Goal: Information Seeking & Learning: Learn about a topic

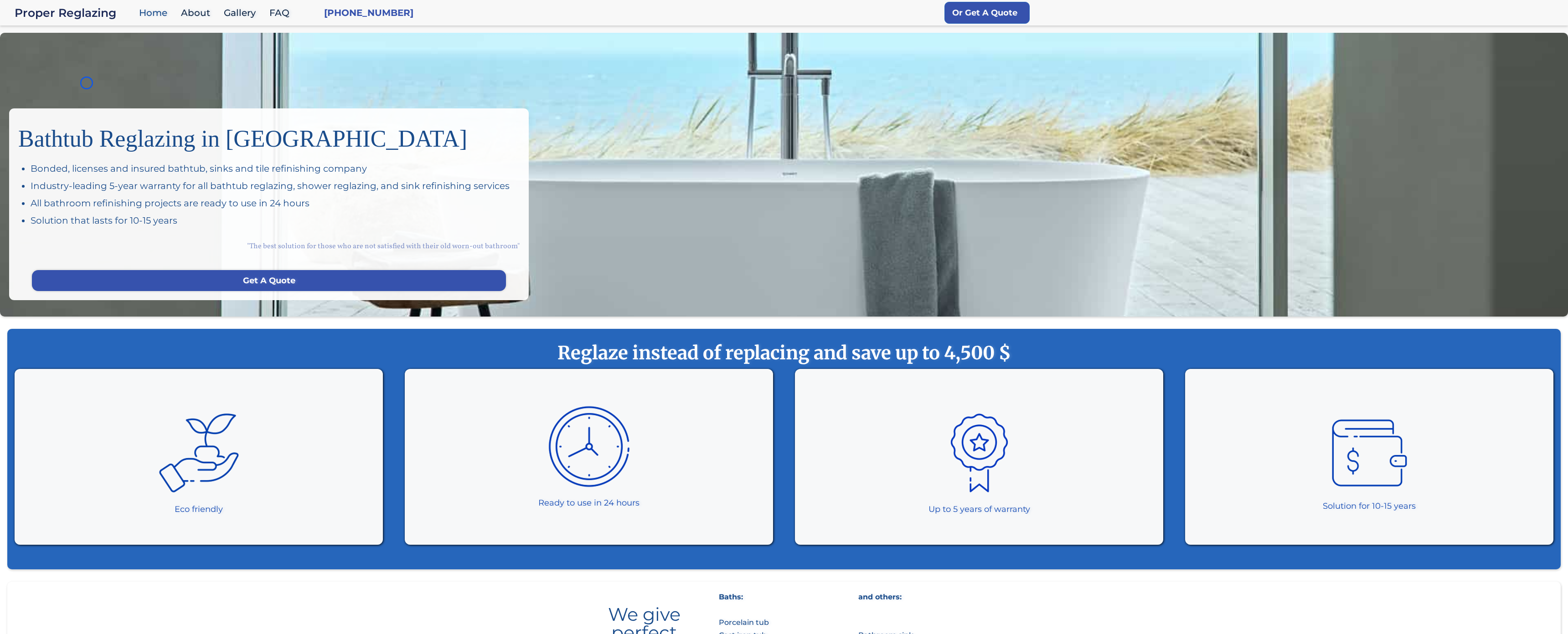
click at [87, 83] on div "Bathtub Reglazing in [GEOGRAPHIC_DATA] Bonded, licenses and insured bathtub, si…" at bounding box center [784, 174] width 1568 height 284
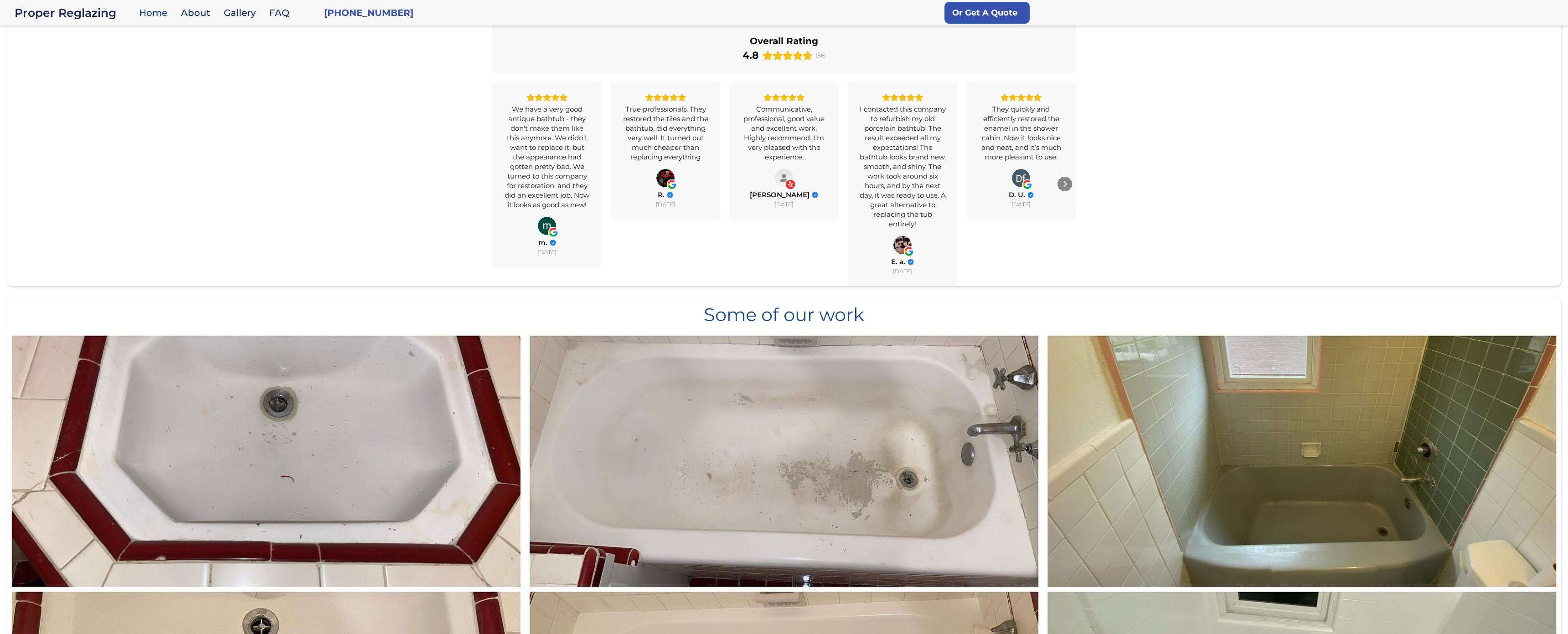
scroll to position [769, 0]
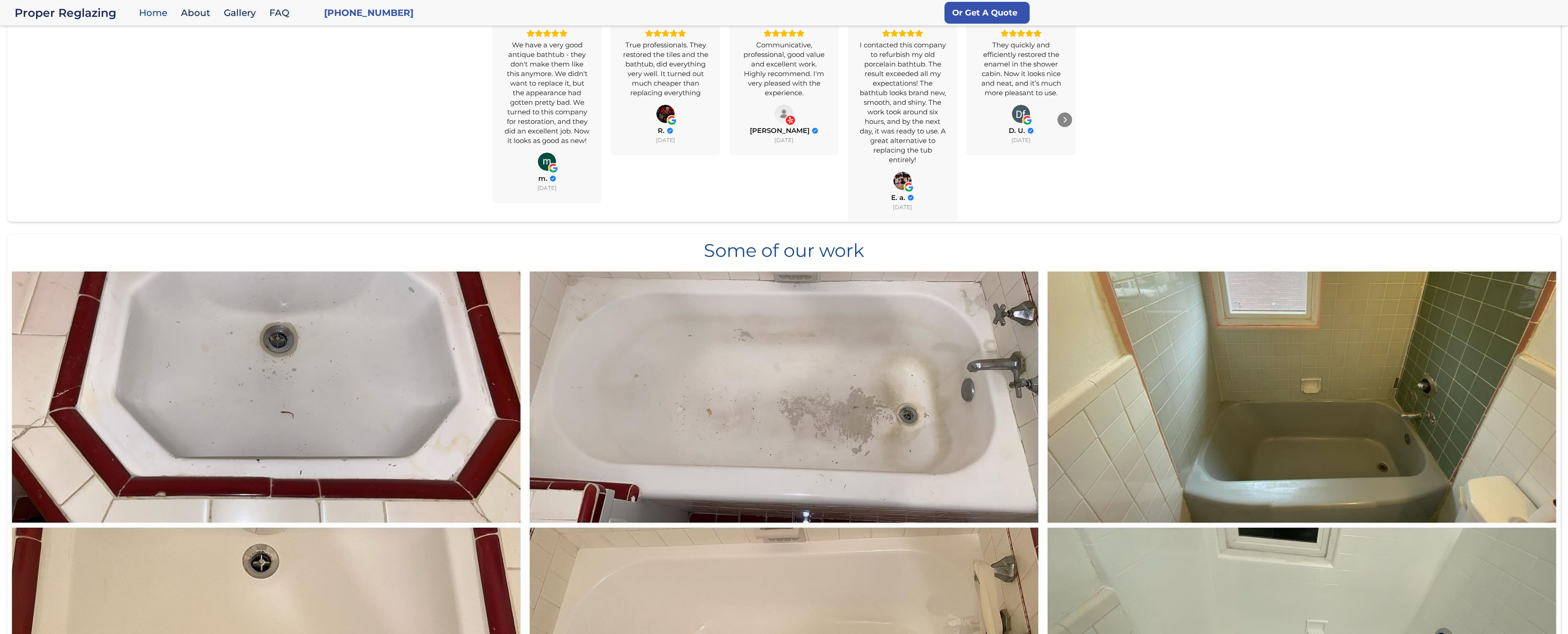
click at [87, 83] on div "All Reviews 4.8 Yelp 4.4 Google 5.0 Overall Rating 4.8 (86) We have a very good…" at bounding box center [783, 79] width 1553 height 284
click at [75, 88] on div "All Reviews 4.8 Yelp 4.4 Google 5.0 Overall Rating 4.8 (86) We have a very good…" at bounding box center [783, 79] width 1553 height 284
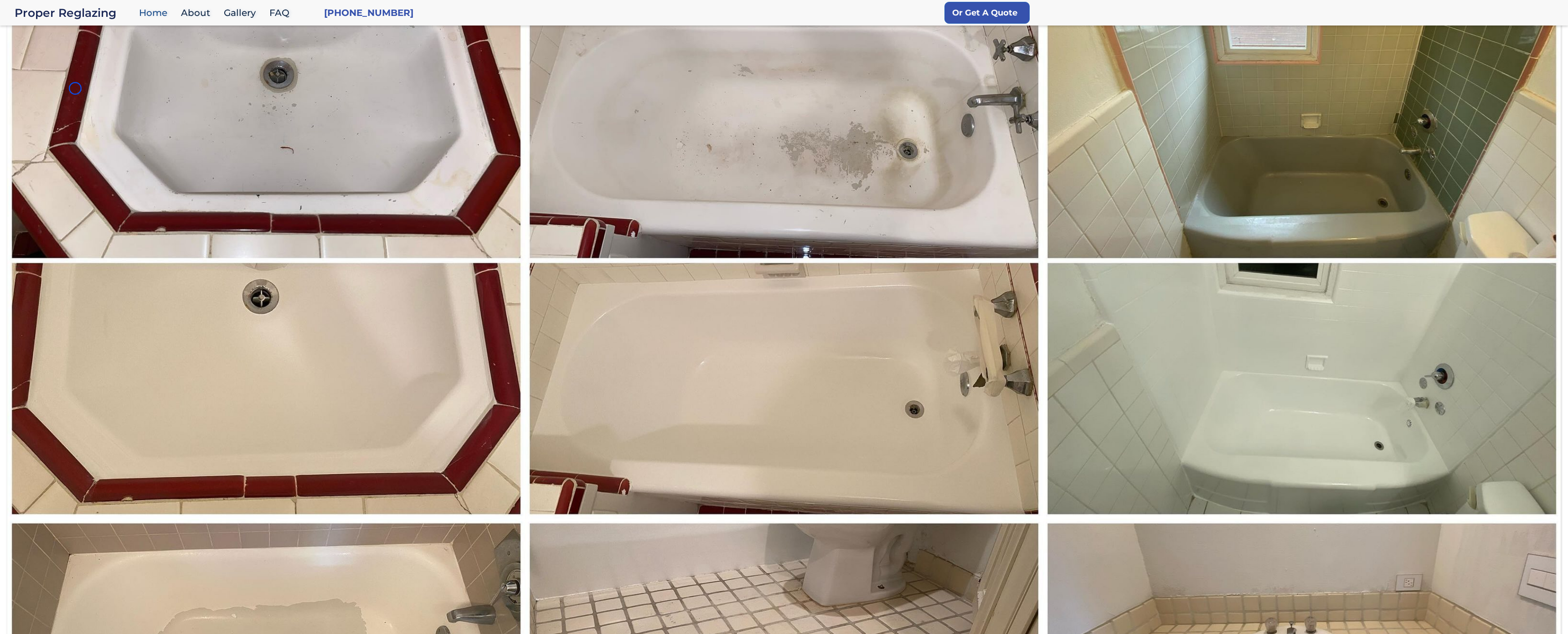
scroll to position [1051, 0]
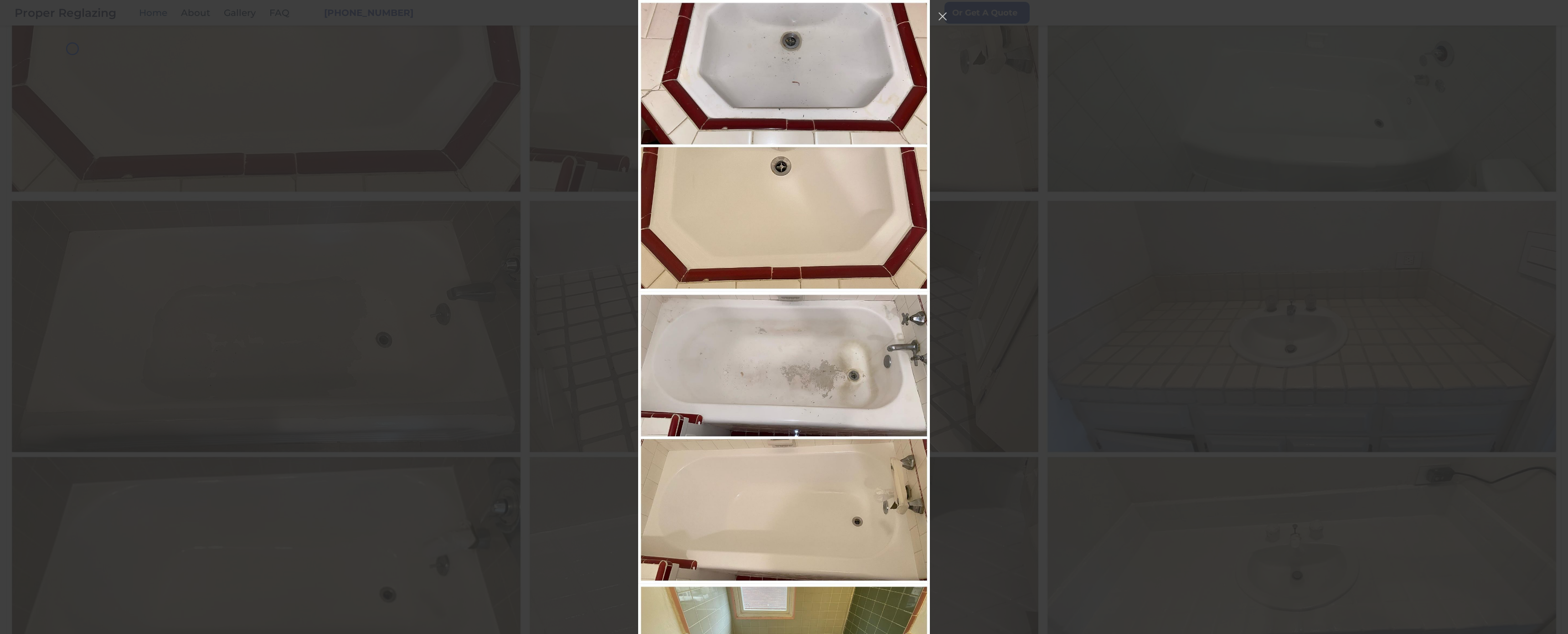
click at [72, 49] on div "Instagram Feed popup" at bounding box center [784, 317] width 1568 height 634
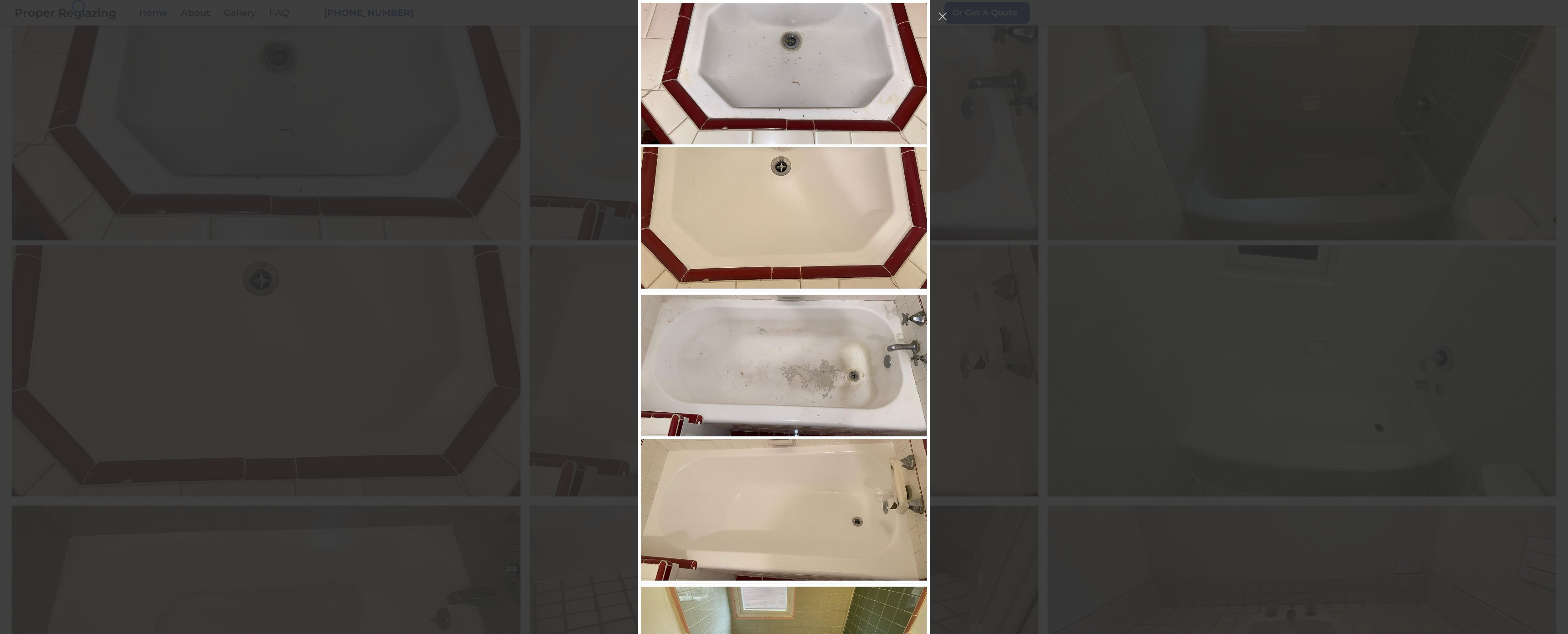
click at [79, 6] on div "Instagram Feed popup" at bounding box center [784, 317] width 1568 height 634
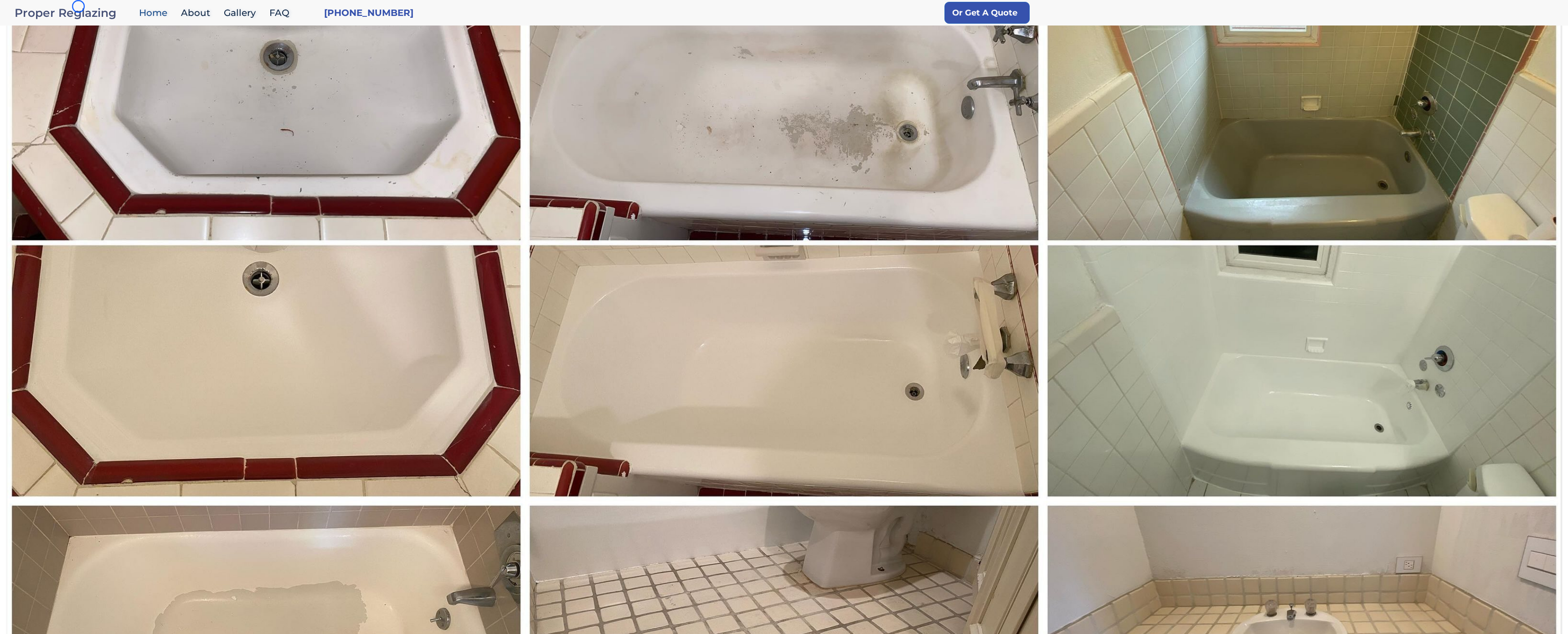
click at [79, 6] on div "Proper Reglazing" at bounding box center [75, 12] width 120 height 12
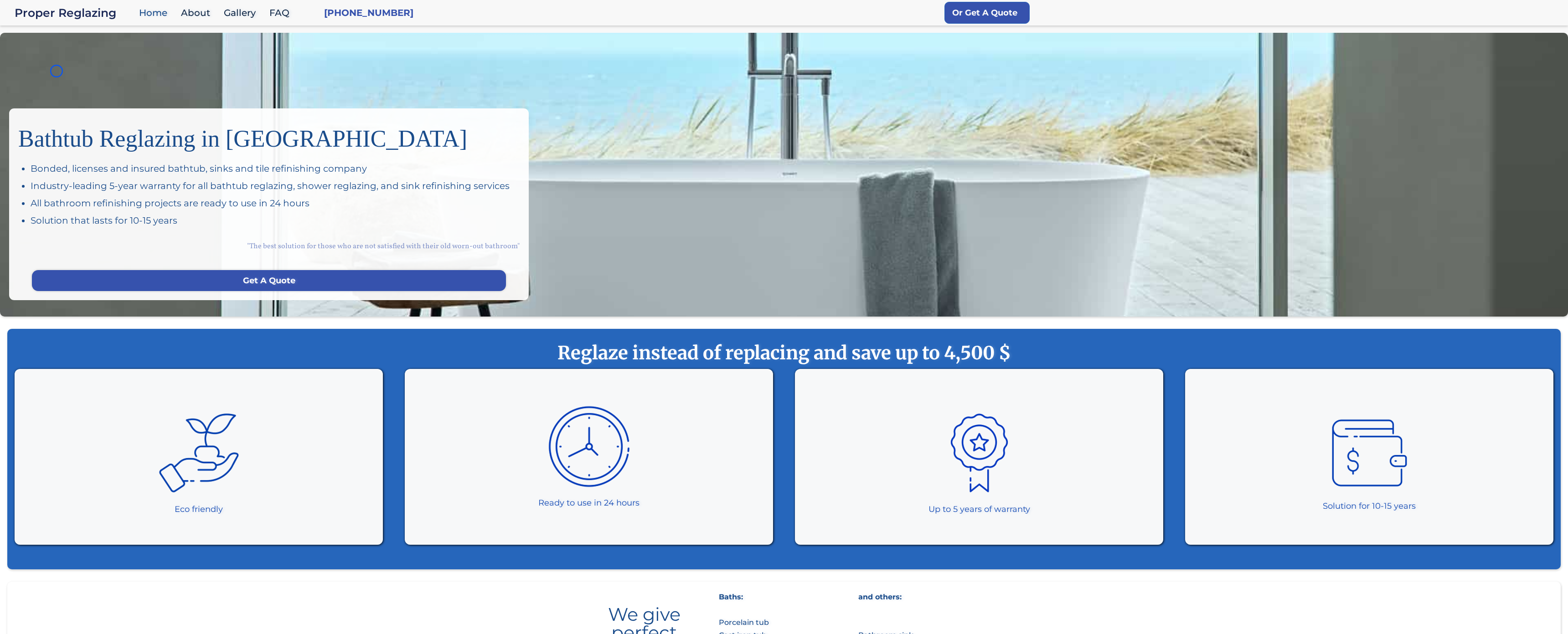
click at [57, 71] on div "Bathtub Reglazing in San Francisco Bonded, licenses and insured bathtub, sinks …" at bounding box center [784, 174] width 1568 height 284
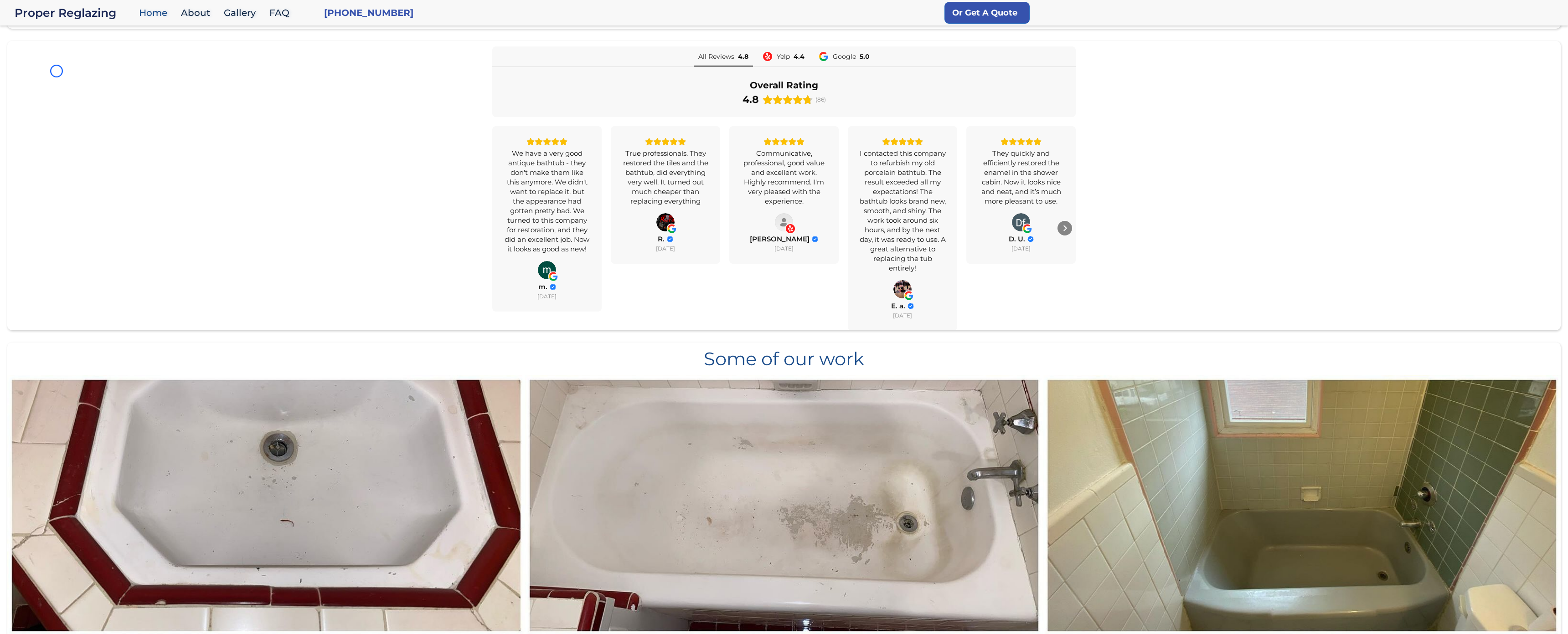
scroll to position [692, 0]
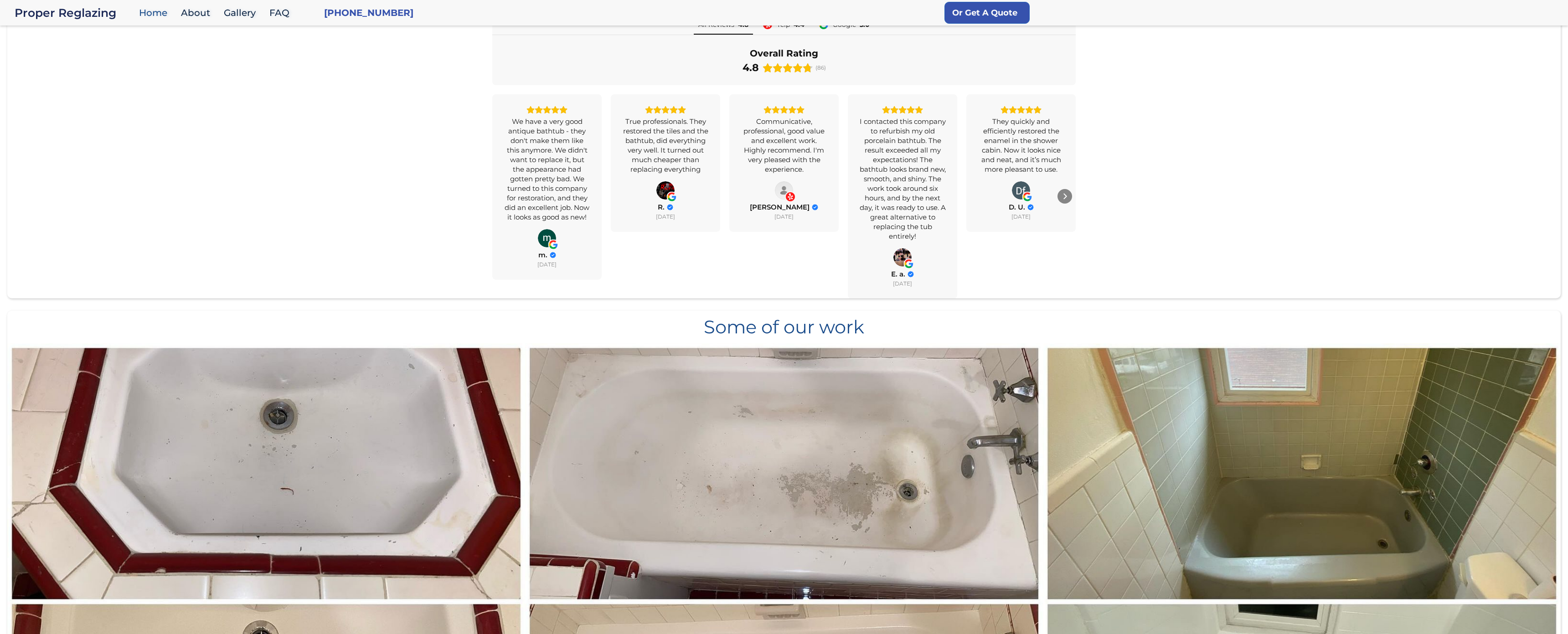
click at [57, 71] on div "All Reviews 4.8 Yelp 4.4 Google 5.0 Overall Rating 4.8 (86) We have a very good…" at bounding box center [783, 157] width 1553 height 284
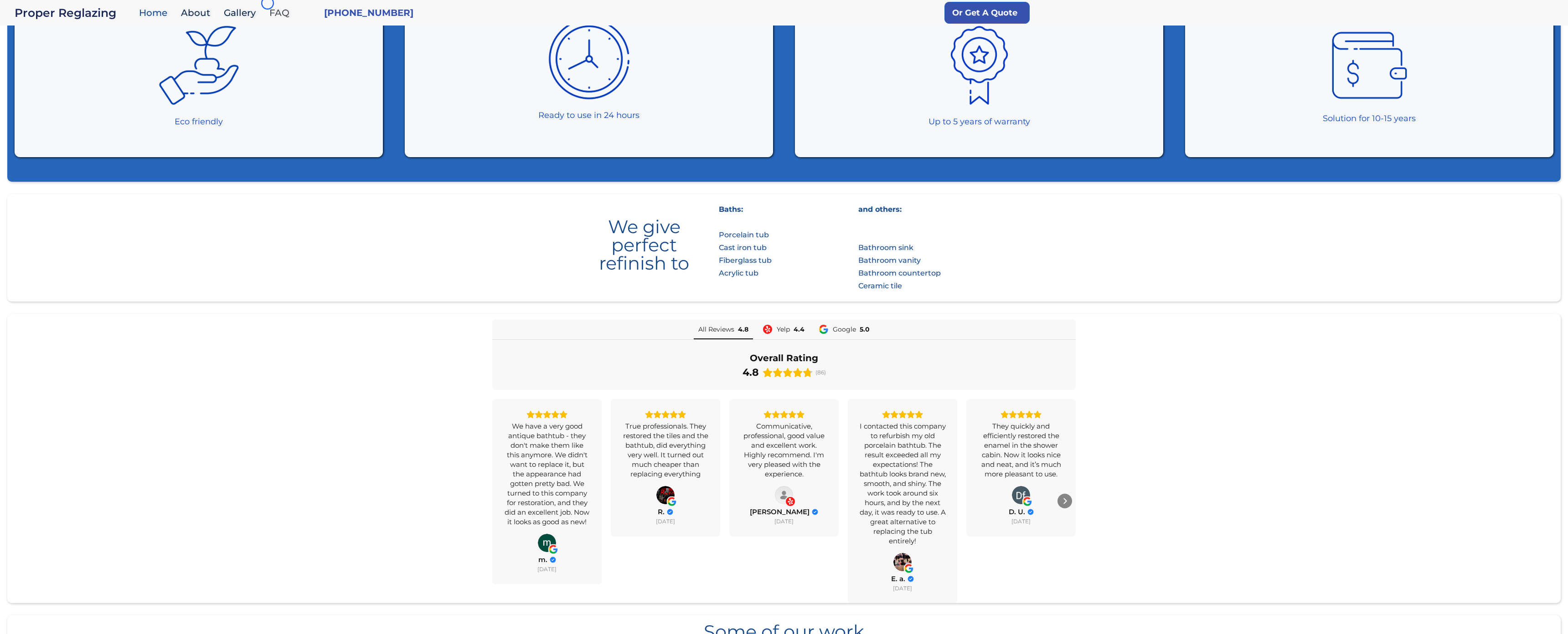
click at [267, 3] on link "FAQ" at bounding box center [281, 12] width 34 height 19
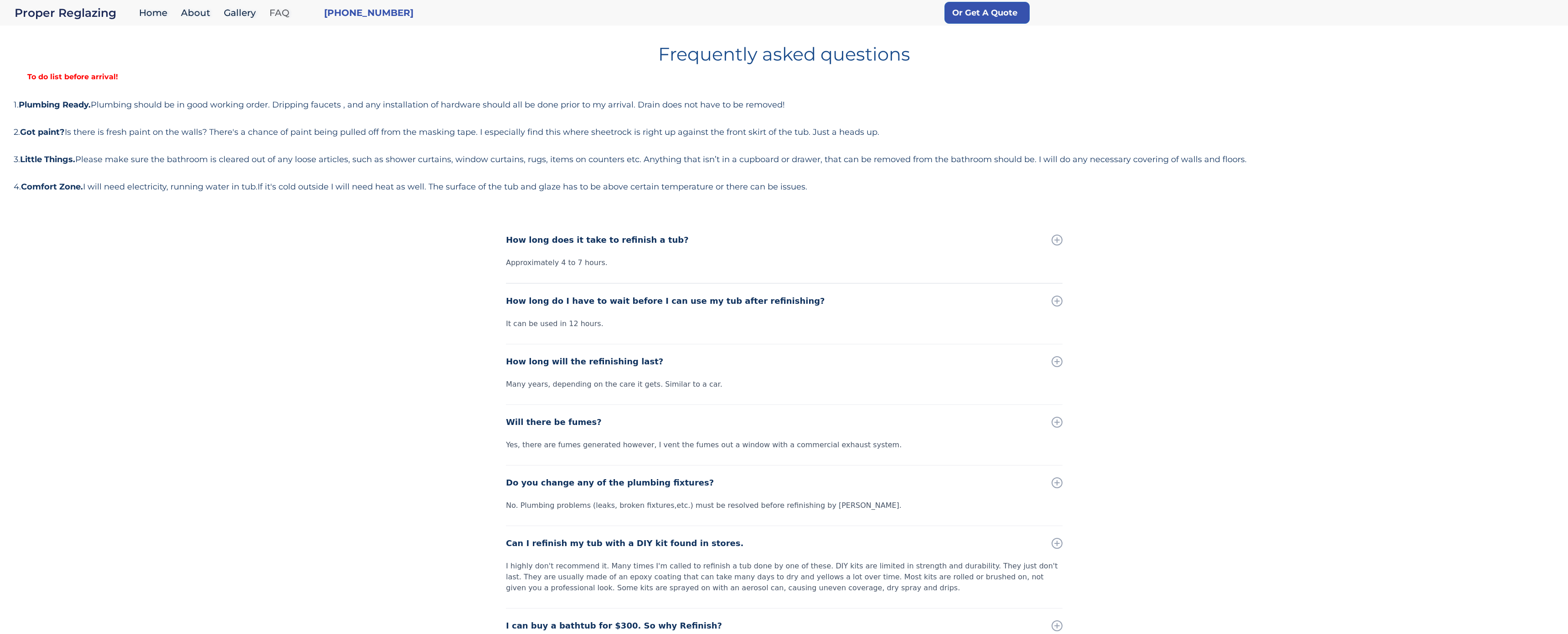
click at [267, 3] on link "FAQ" at bounding box center [281, 12] width 34 height 19
click at [51, 55] on h1 "Frequently asked questions" at bounding box center [784, 51] width 1541 height 26
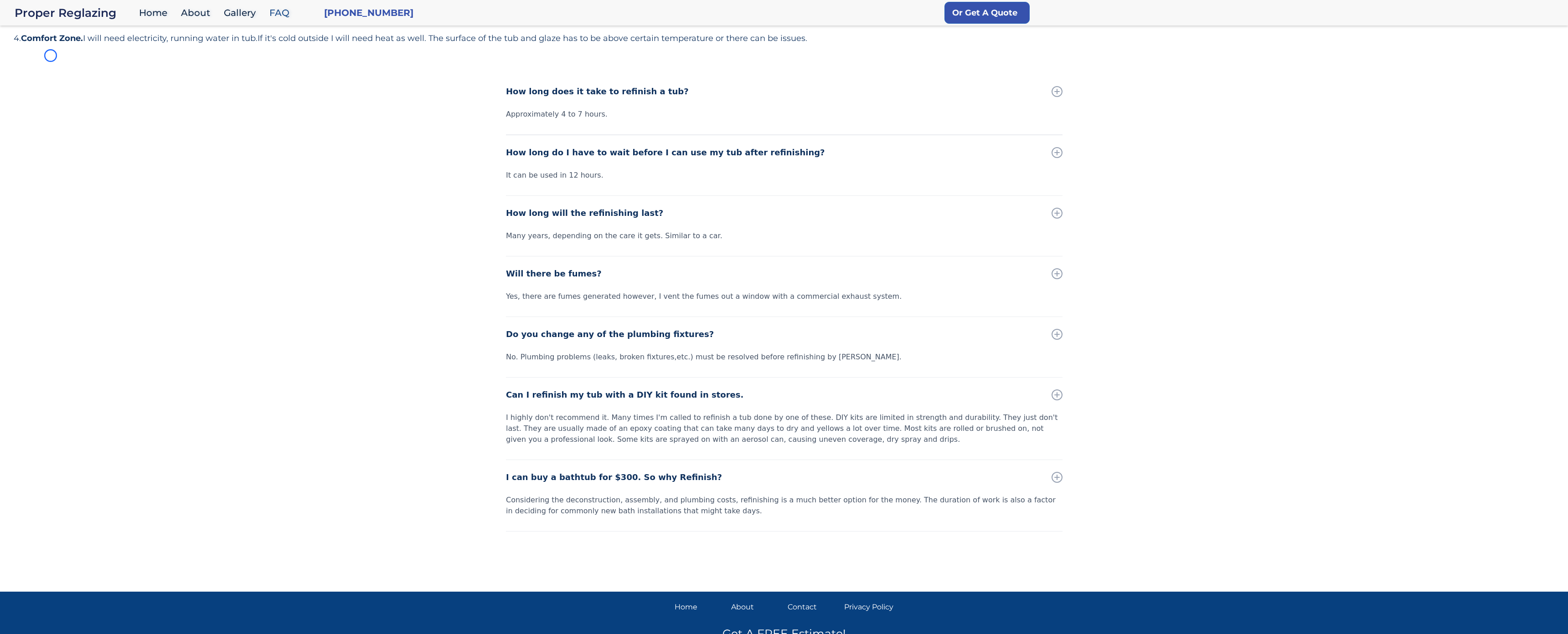
scroll to position [205, 0]
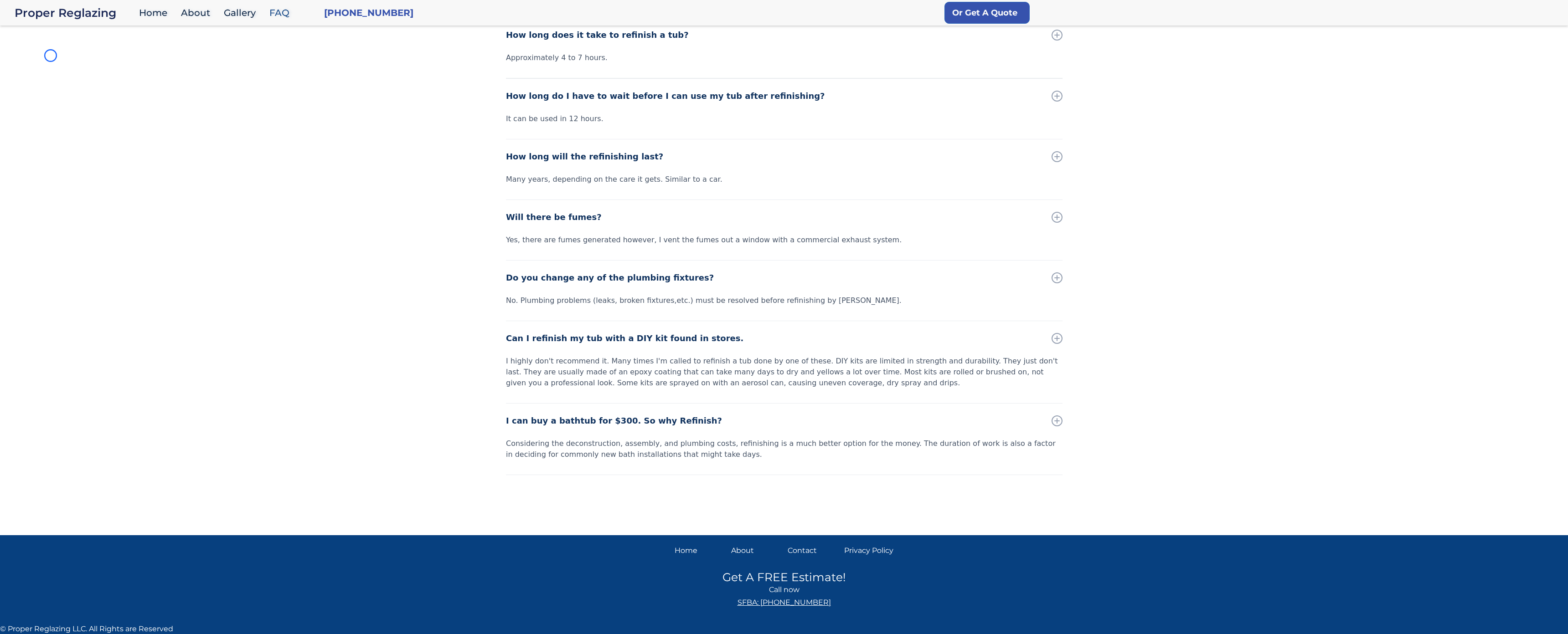
click at [51, 55] on div "How long does it take to refinish a tub? Approximately 4 to 7 hours. How long d…" at bounding box center [784, 272] width 1568 height 509
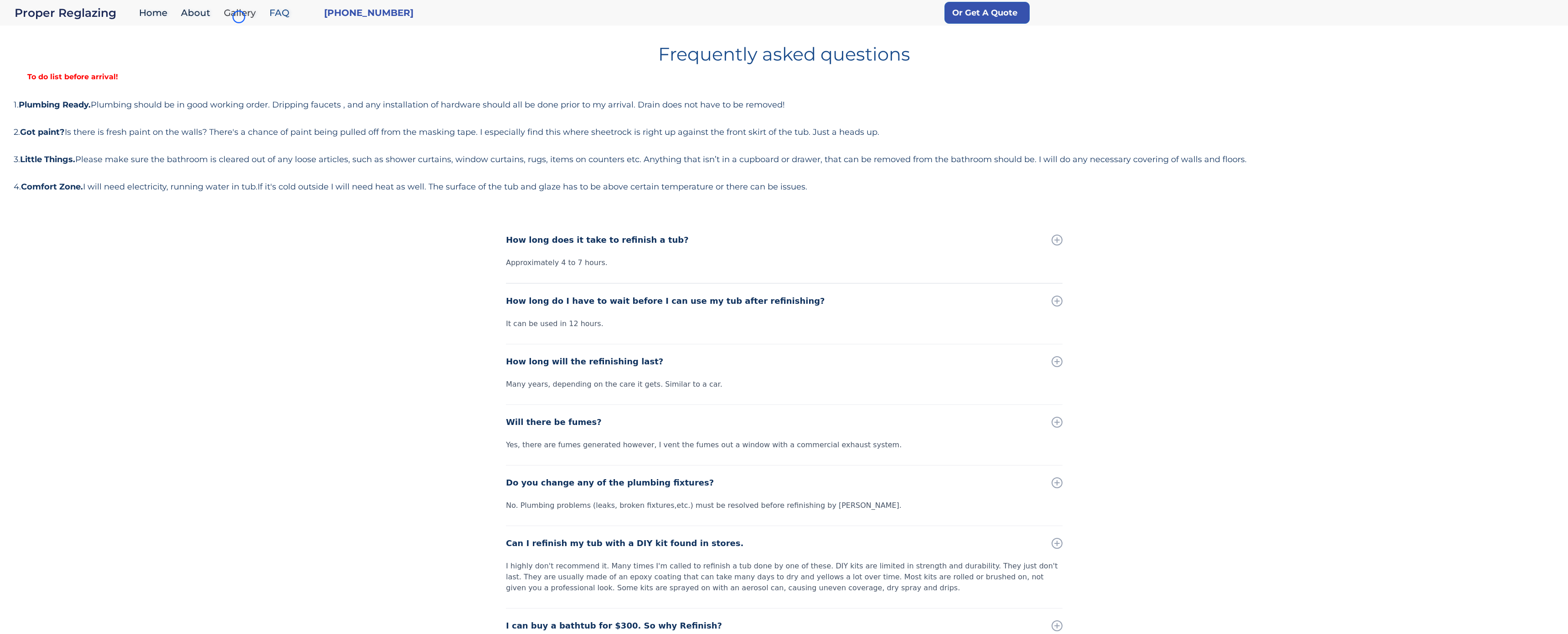
click at [238, 17] on link "Gallery" at bounding box center [242, 12] width 45 height 19
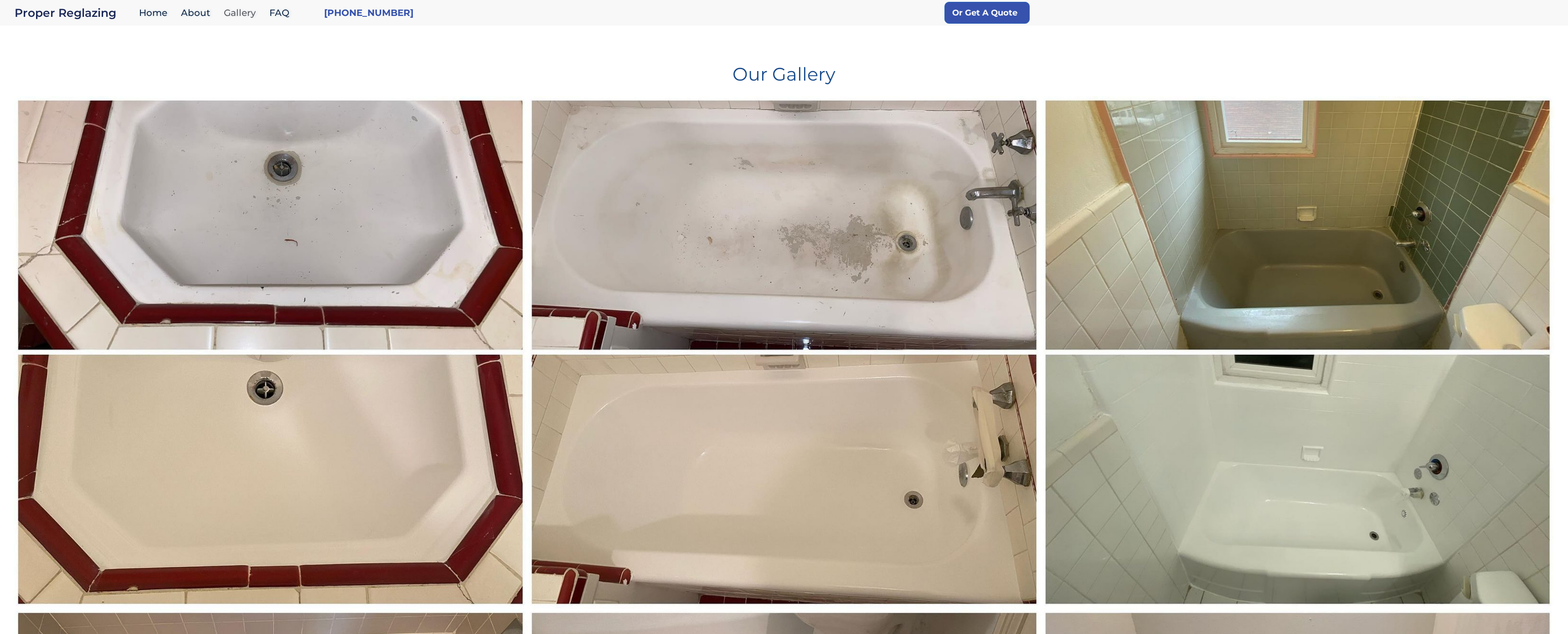
click at [238, 17] on link "Gallery" at bounding box center [242, 12] width 45 height 19
click at [47, 76] on h1 "Our Gallery" at bounding box center [784, 70] width 1541 height 26
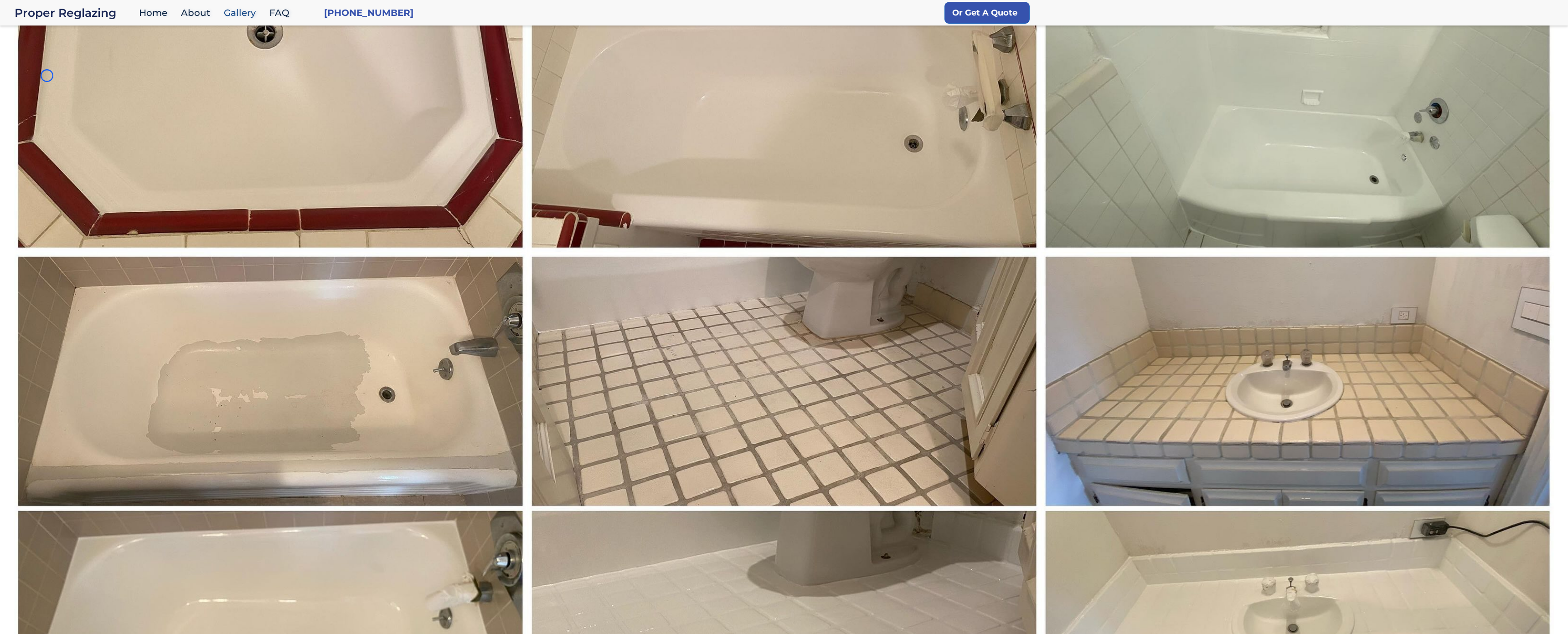
scroll to position [372, 0]
